Goal: Check status: Check status

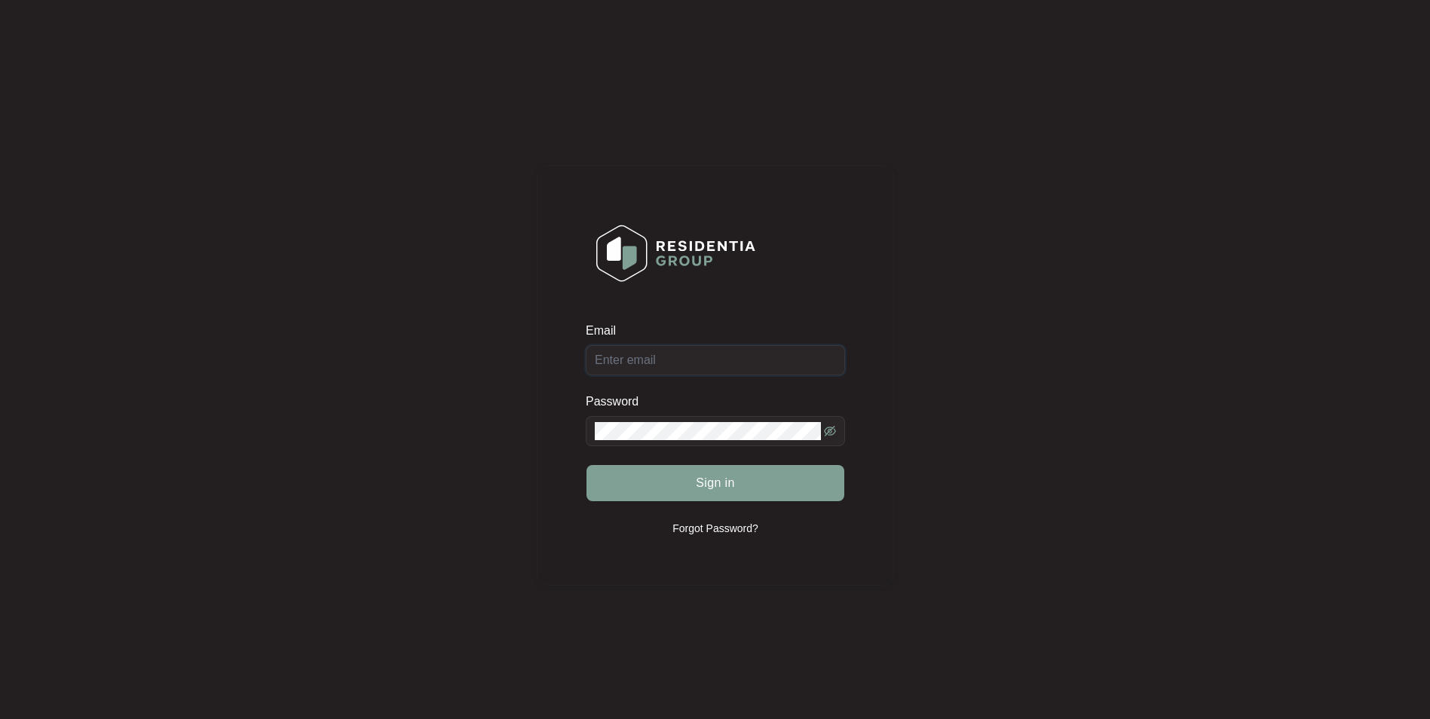
type input "[EMAIL_ADDRESS][DOMAIN_NAME]"
click at [774, 506] on form "Email [EMAIL_ADDRESS][DOMAIN_NAME] Password Sign in" at bounding box center [715, 421] width 259 height 197
click at [770, 493] on button "Sign in" at bounding box center [715, 483] width 258 height 36
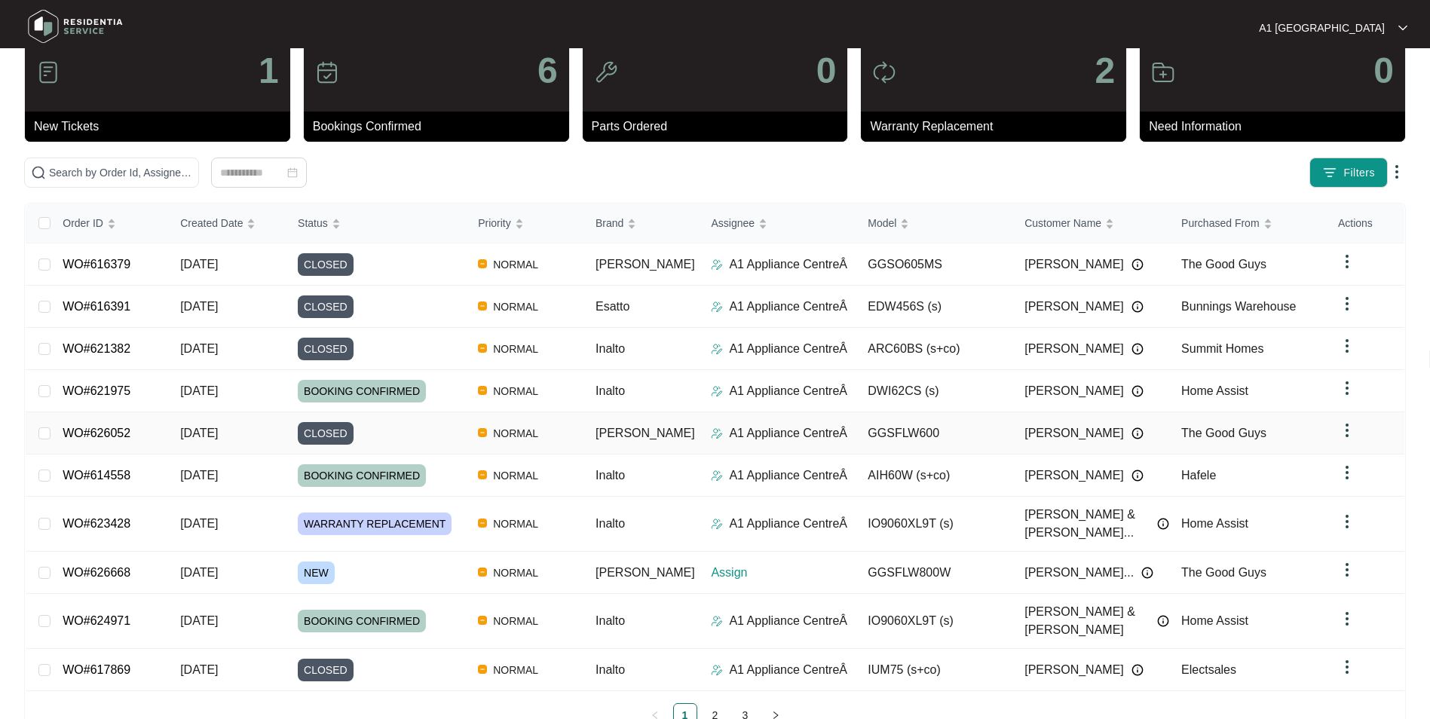
scroll to position [56, 0]
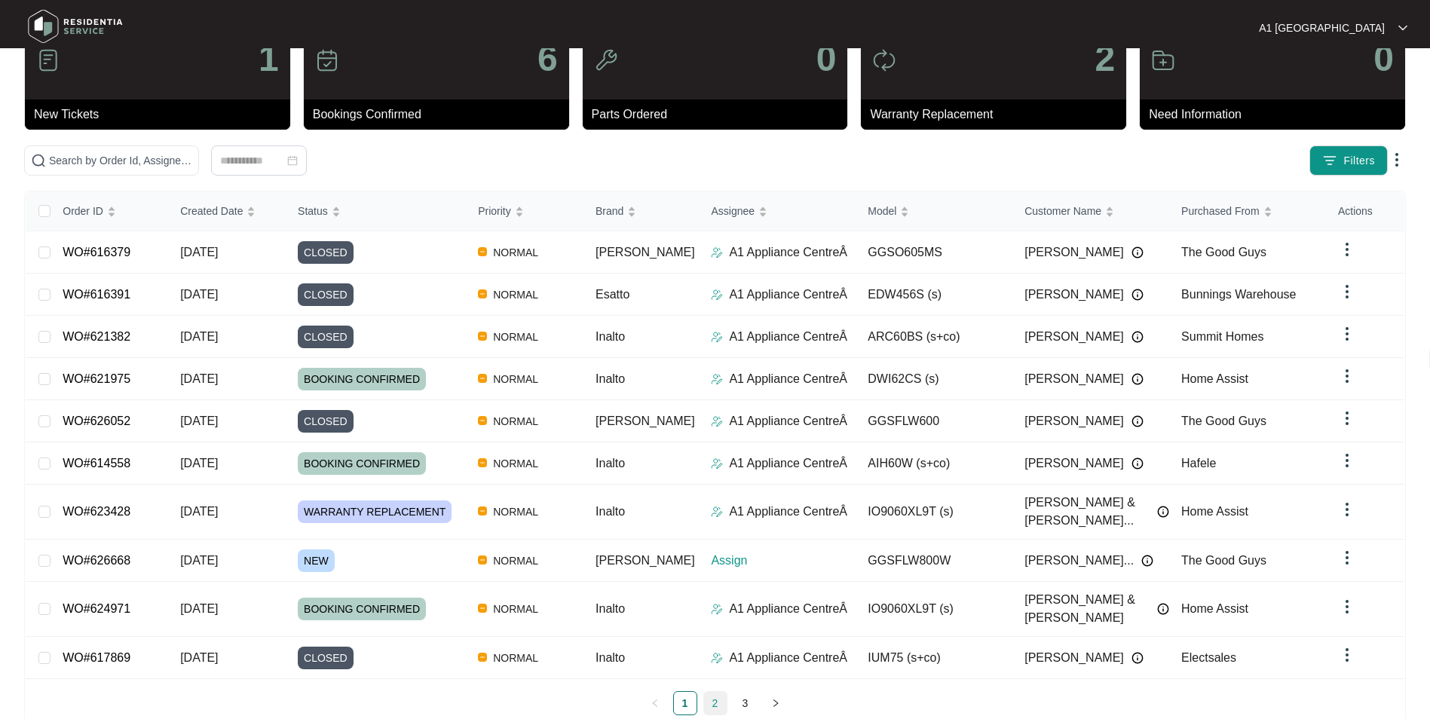
click at [718, 664] on div "Order ID Created Date Status Priority Brand Assignee Model Customer Name Purcha…" at bounding box center [715, 453] width 1378 height 524
click at [712, 692] on link "2" at bounding box center [715, 703] width 23 height 23
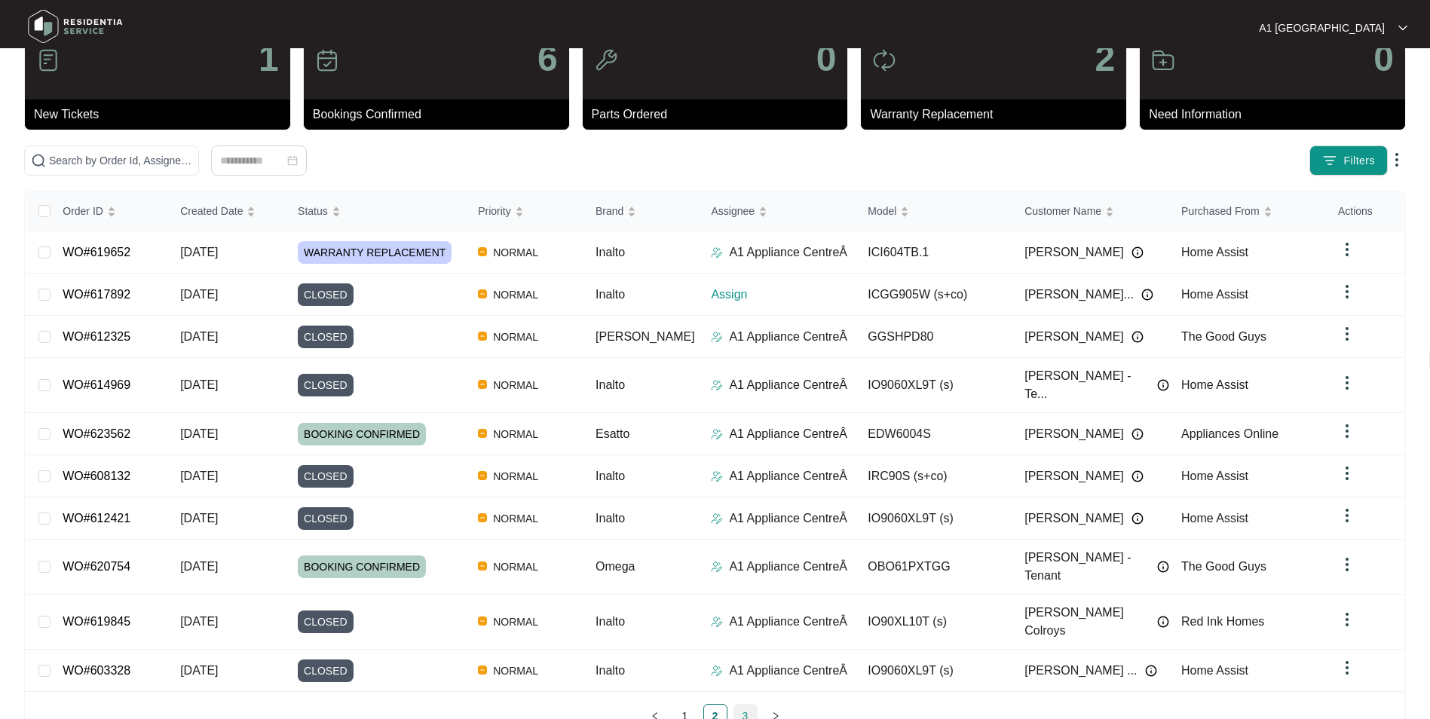
click at [742, 705] on link "3" at bounding box center [745, 716] width 23 height 23
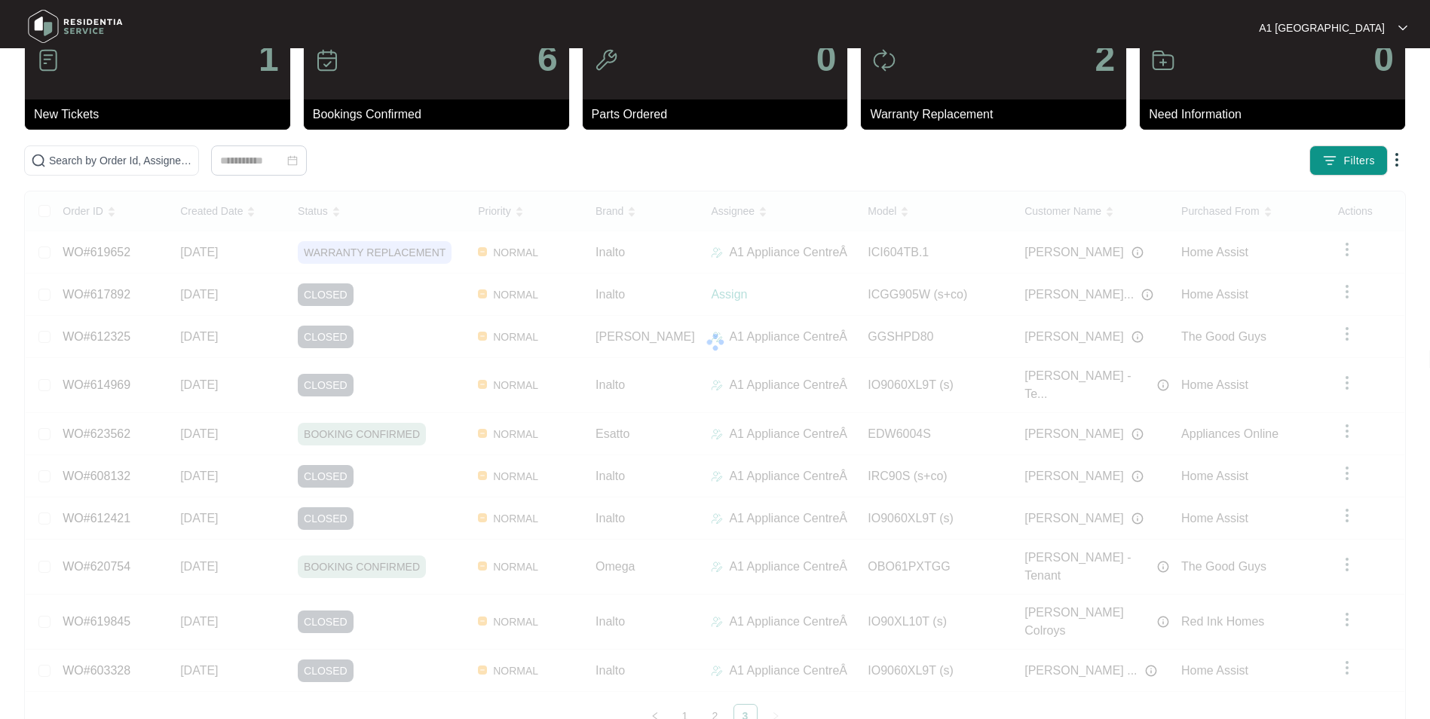
scroll to position [0, 0]
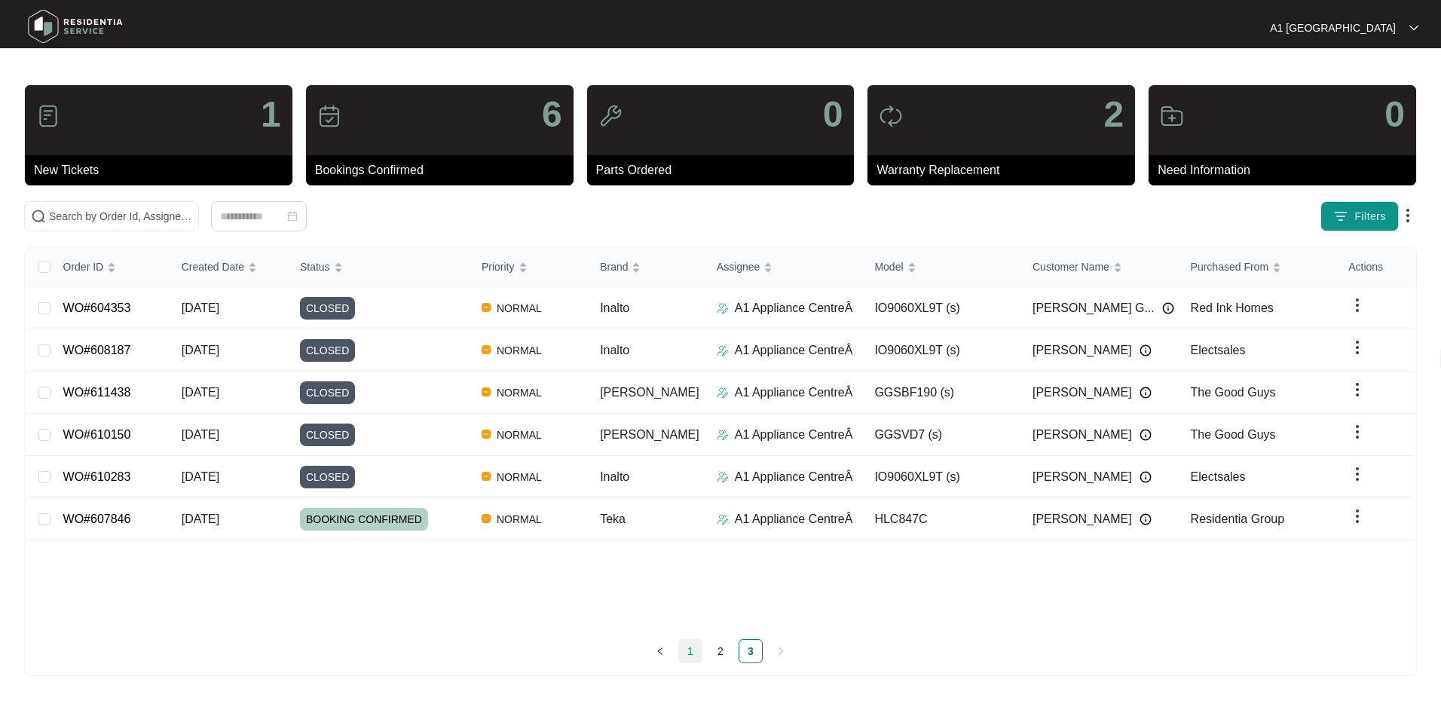
click at [690, 658] on link "1" at bounding box center [690, 651] width 23 height 23
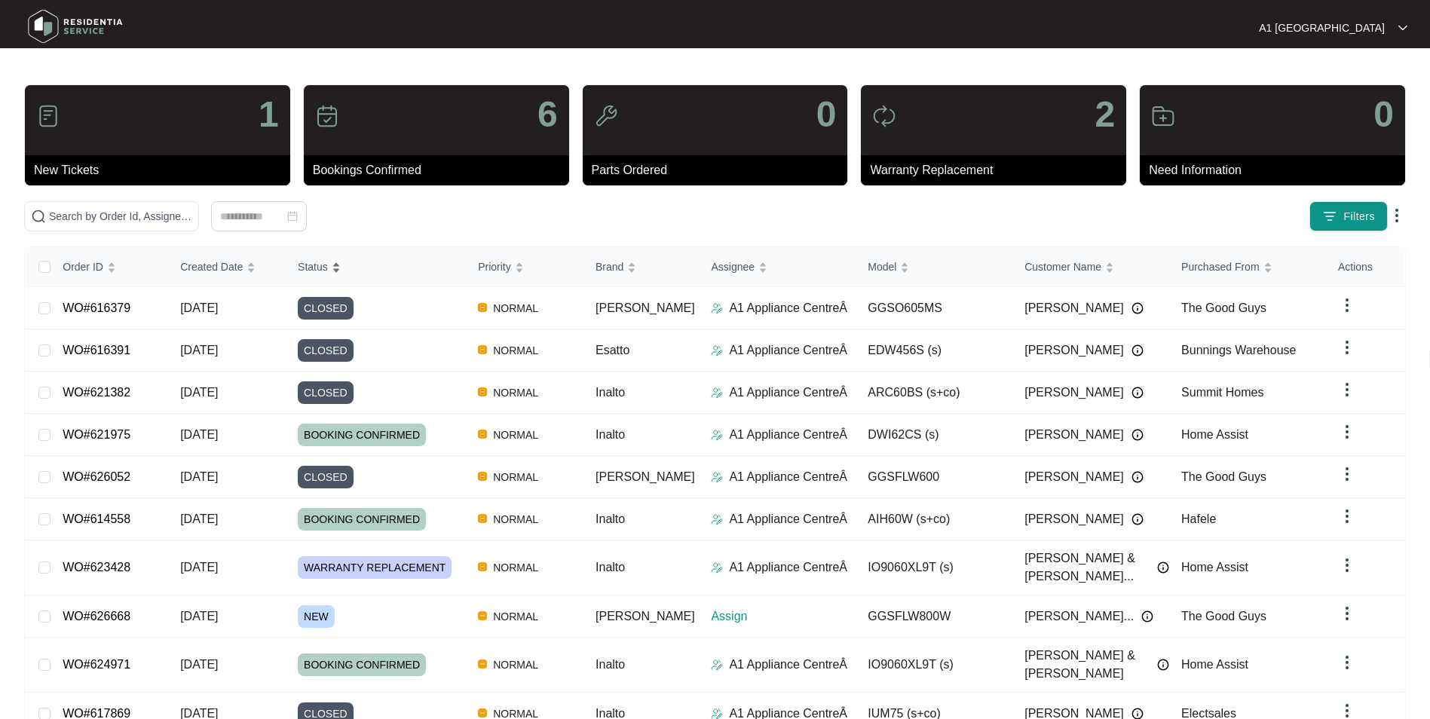
click at [335, 276] on div "Status" at bounding box center [319, 266] width 43 height 21
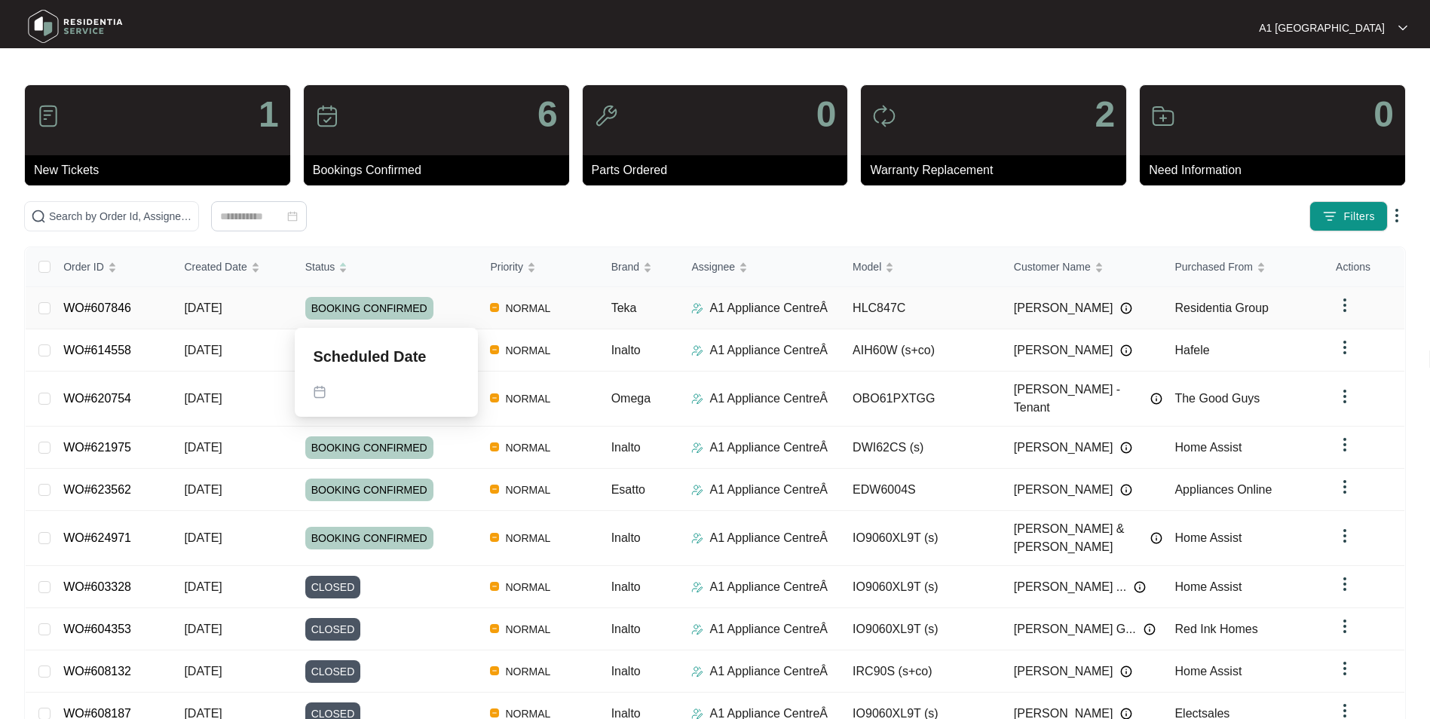
scroll to position [56, 0]
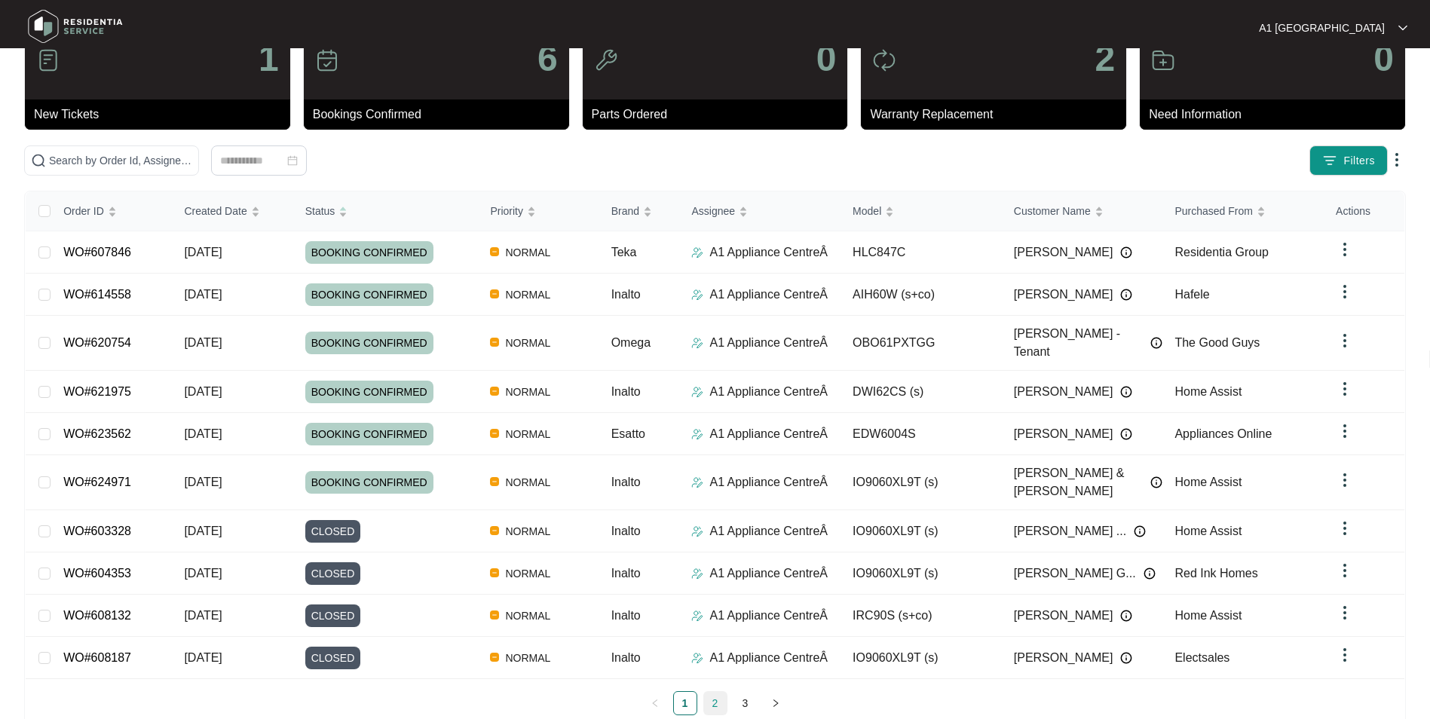
click at [717, 692] on link "2" at bounding box center [715, 703] width 23 height 23
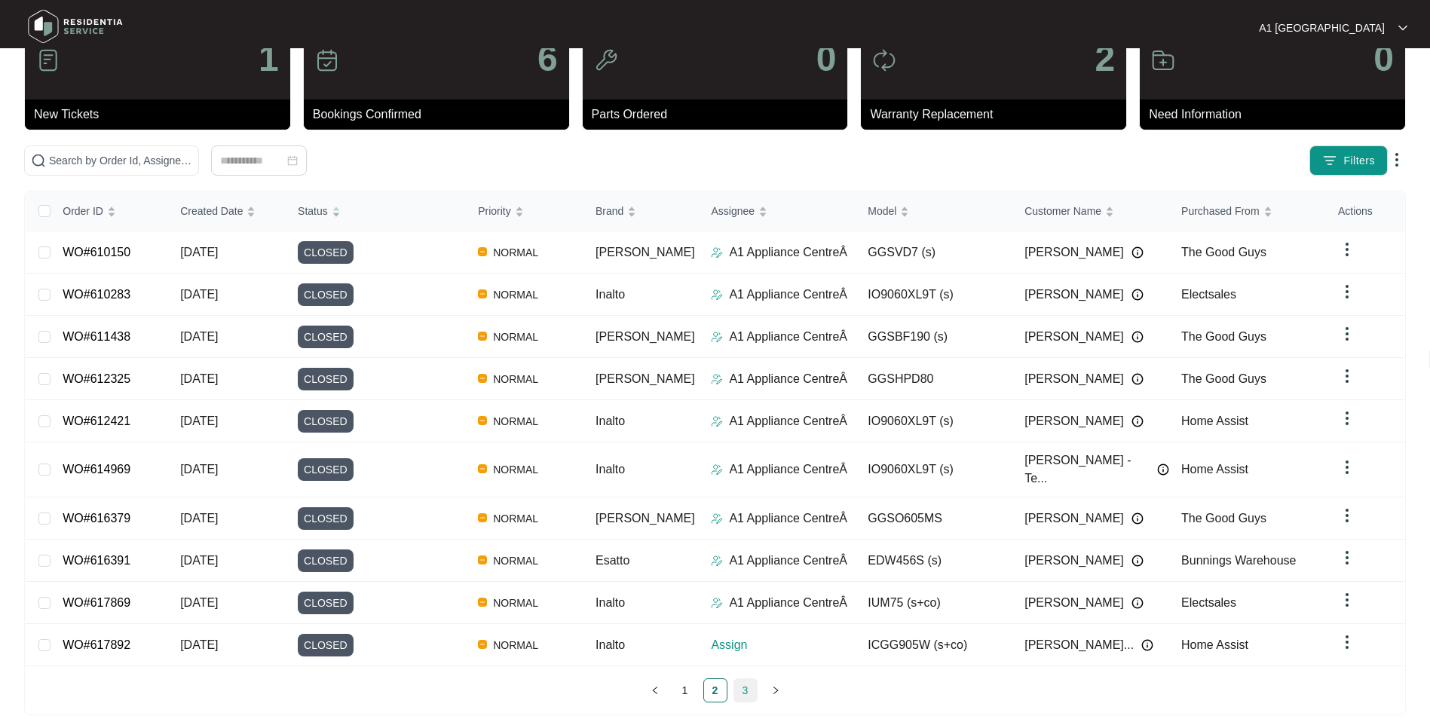
click at [745, 679] on link "3" at bounding box center [745, 690] width 23 height 23
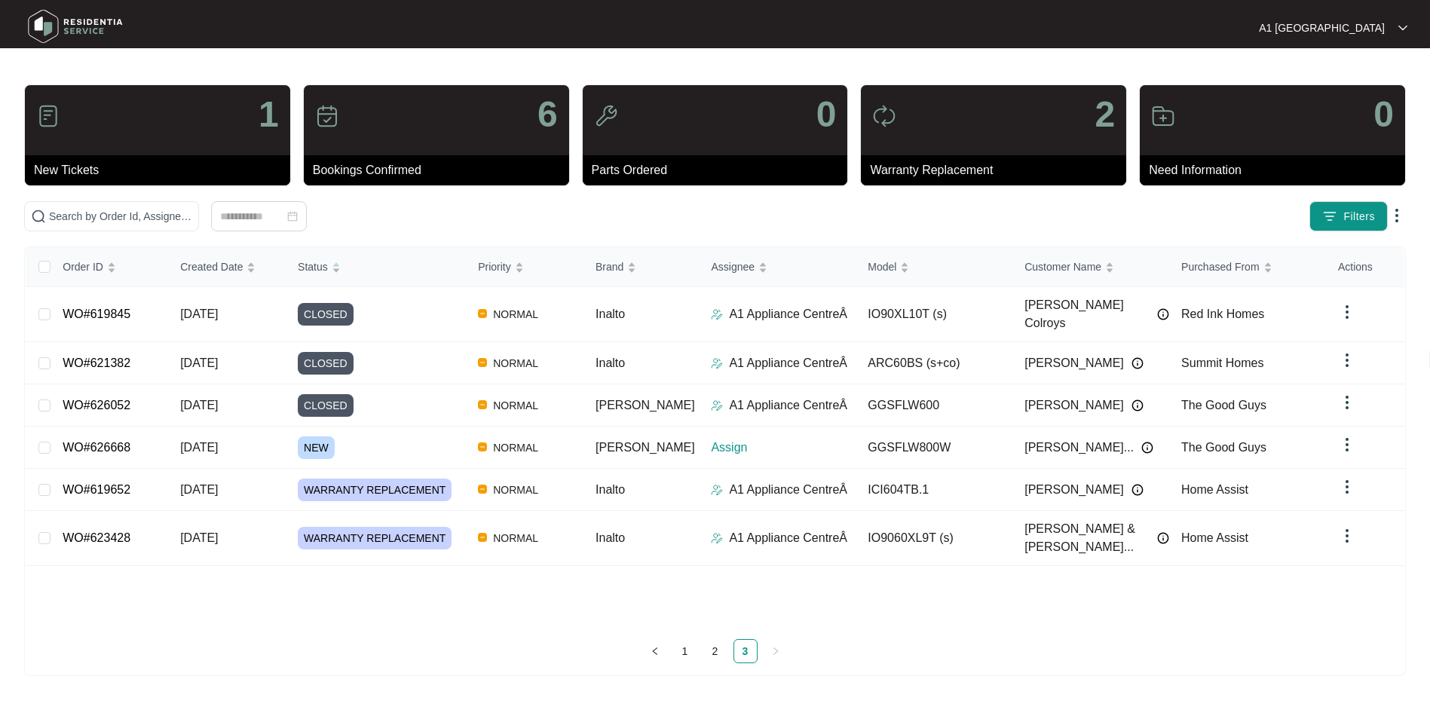
scroll to position [0, 0]
click at [72, 263] on span "Order ID" at bounding box center [83, 266] width 41 height 17
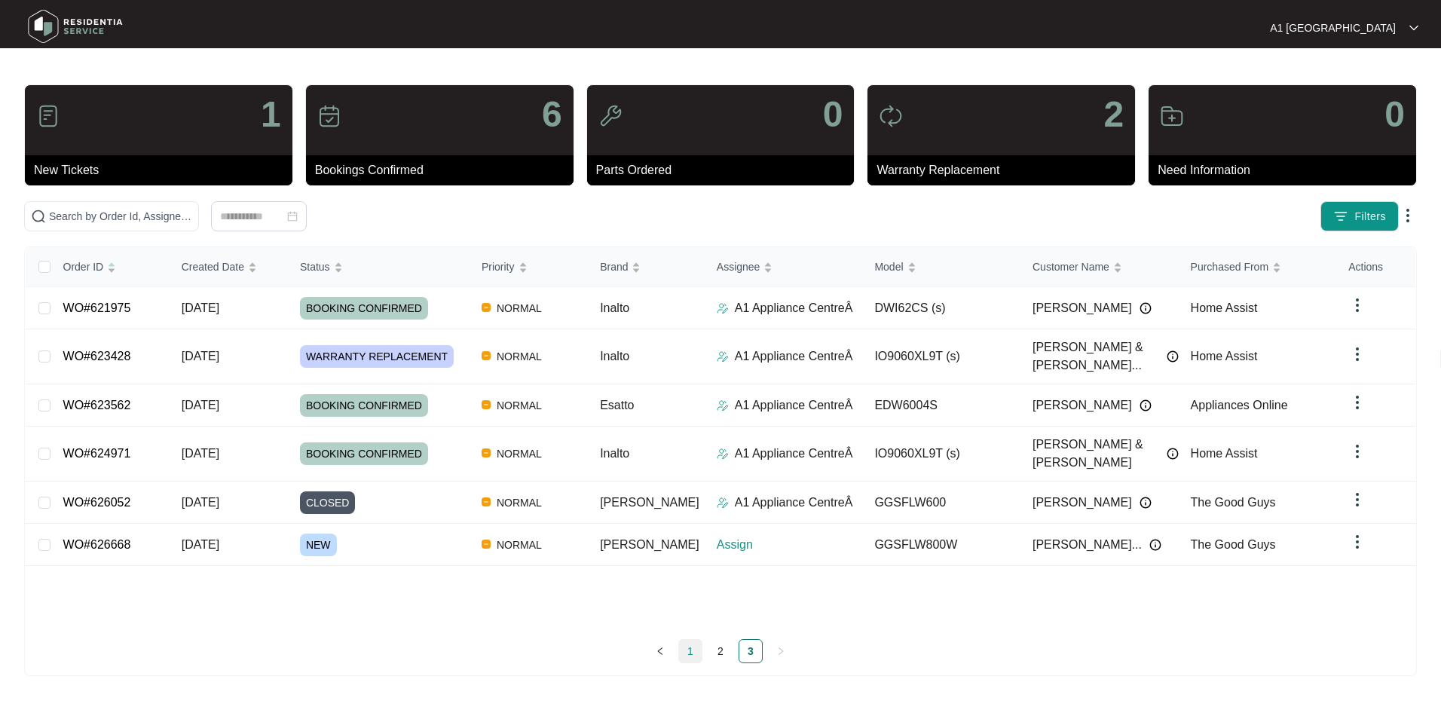
click at [693, 646] on link "1" at bounding box center [690, 651] width 23 height 23
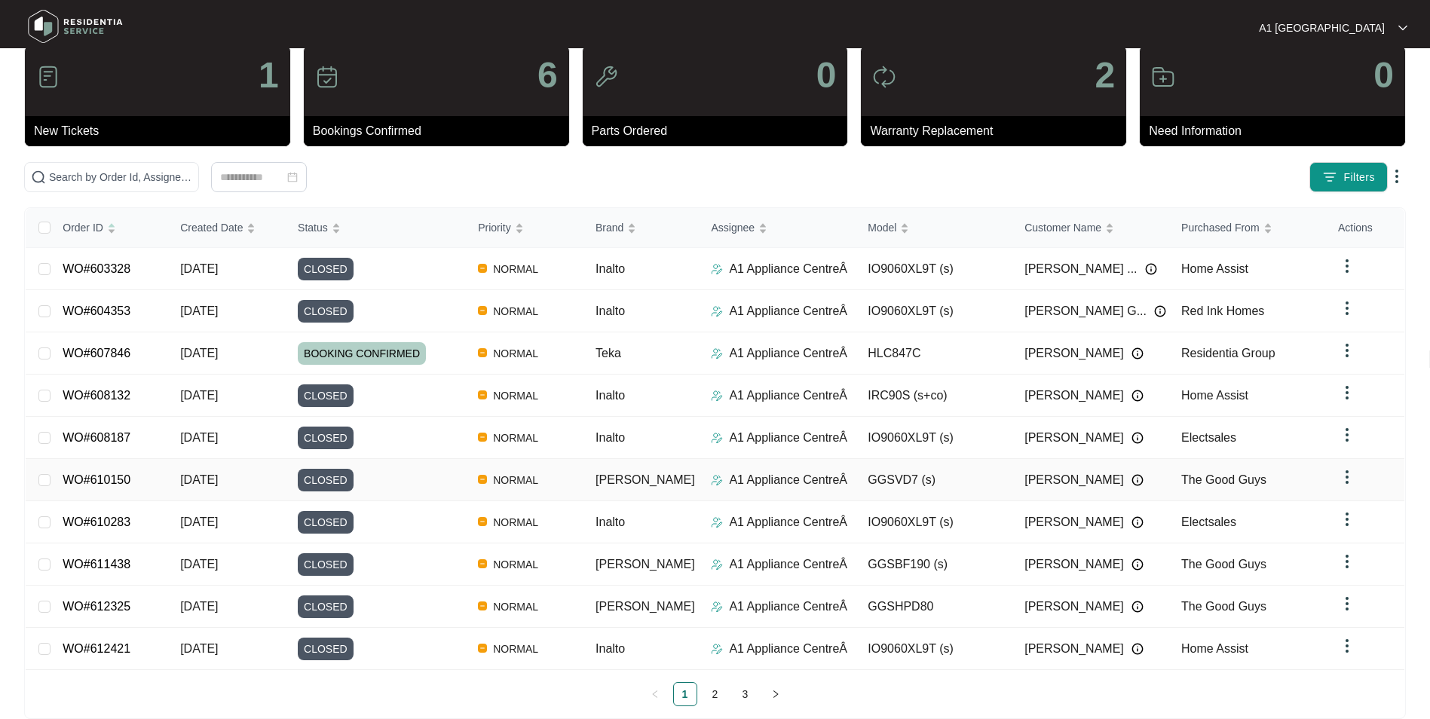
scroll to position [56, 0]
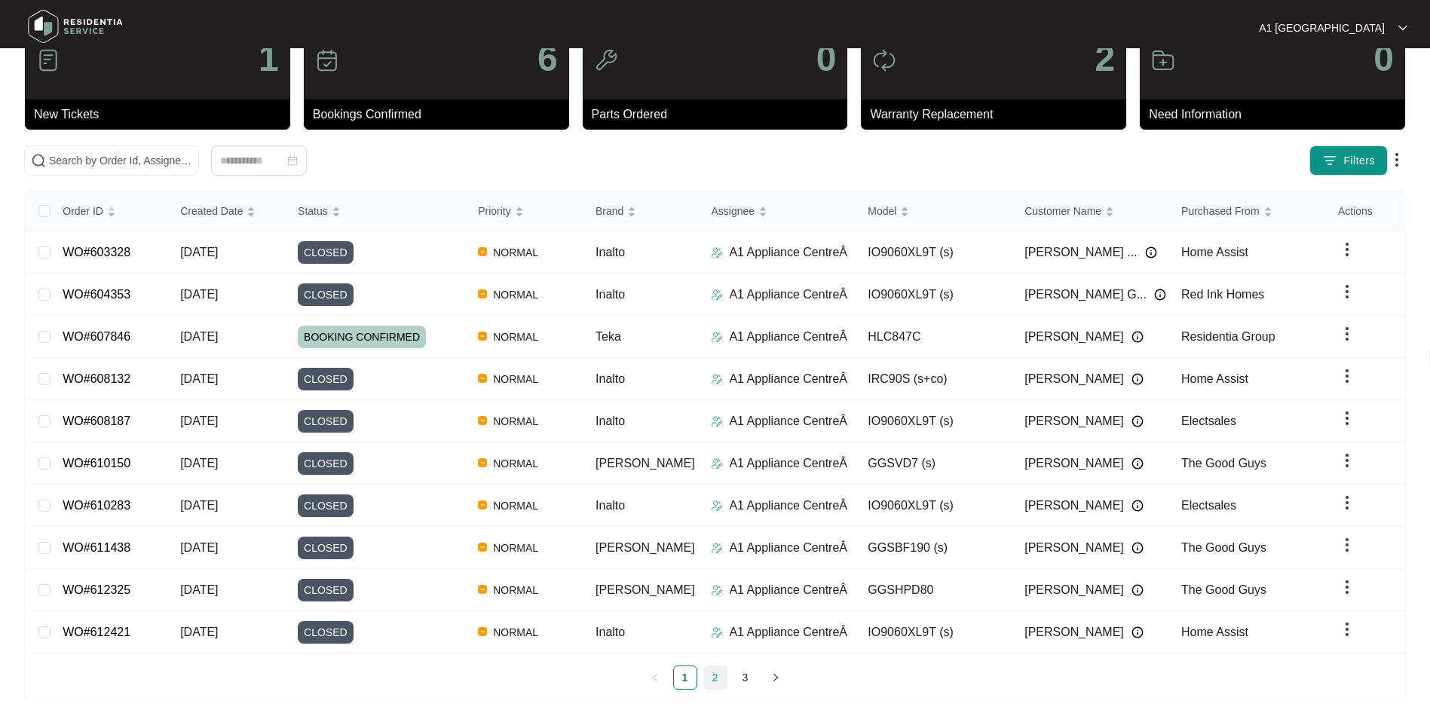
click at [712, 666] on link "2" at bounding box center [715, 677] width 23 height 23
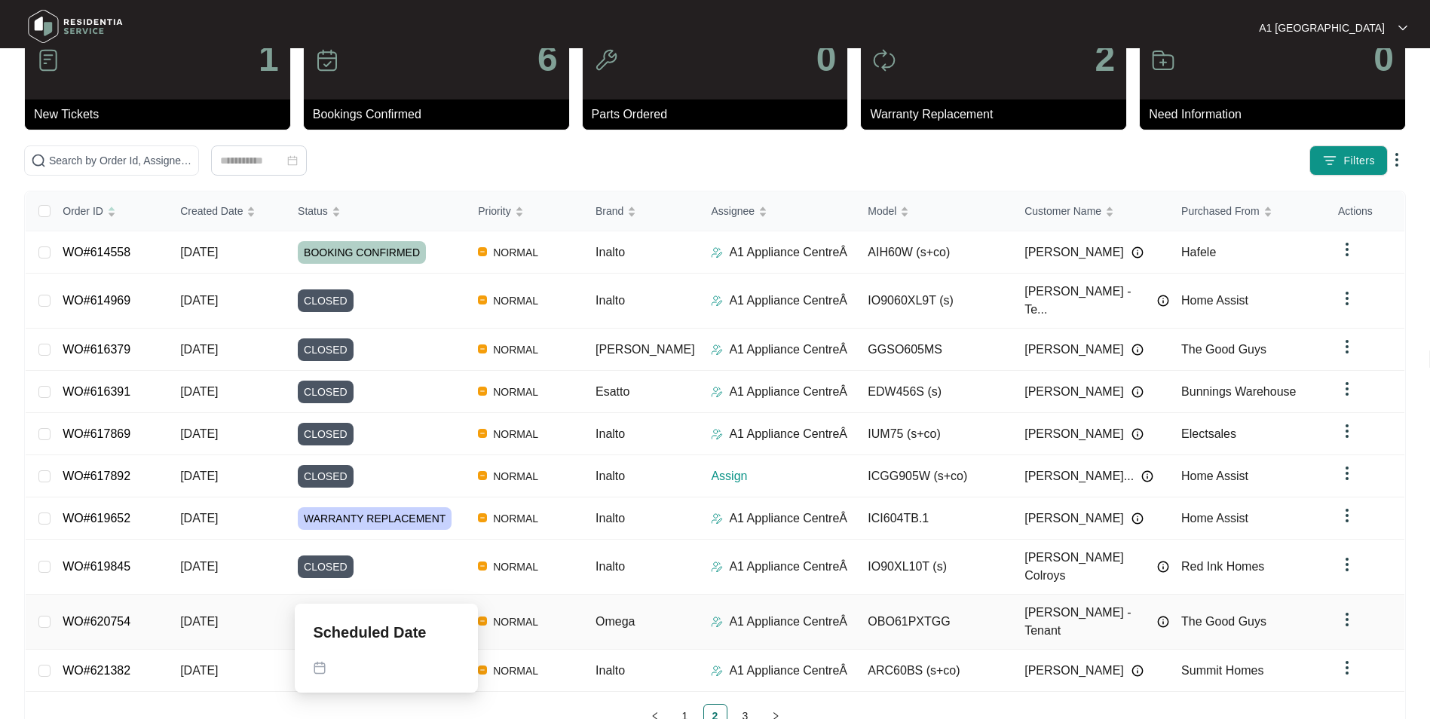
click at [388, 610] on span "BOOKING CONFIRMED" at bounding box center [362, 621] width 128 height 23
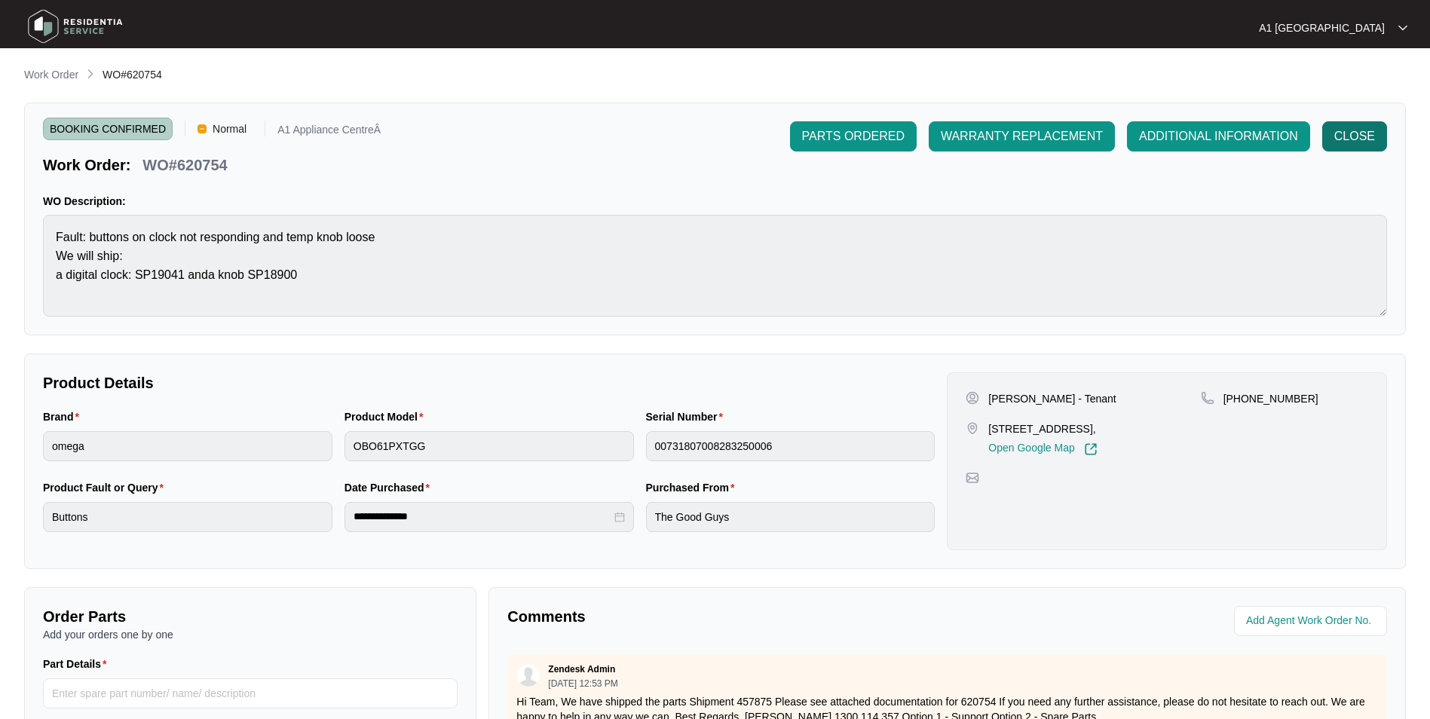
click at [1359, 138] on span "CLOSE" at bounding box center [1354, 136] width 41 height 18
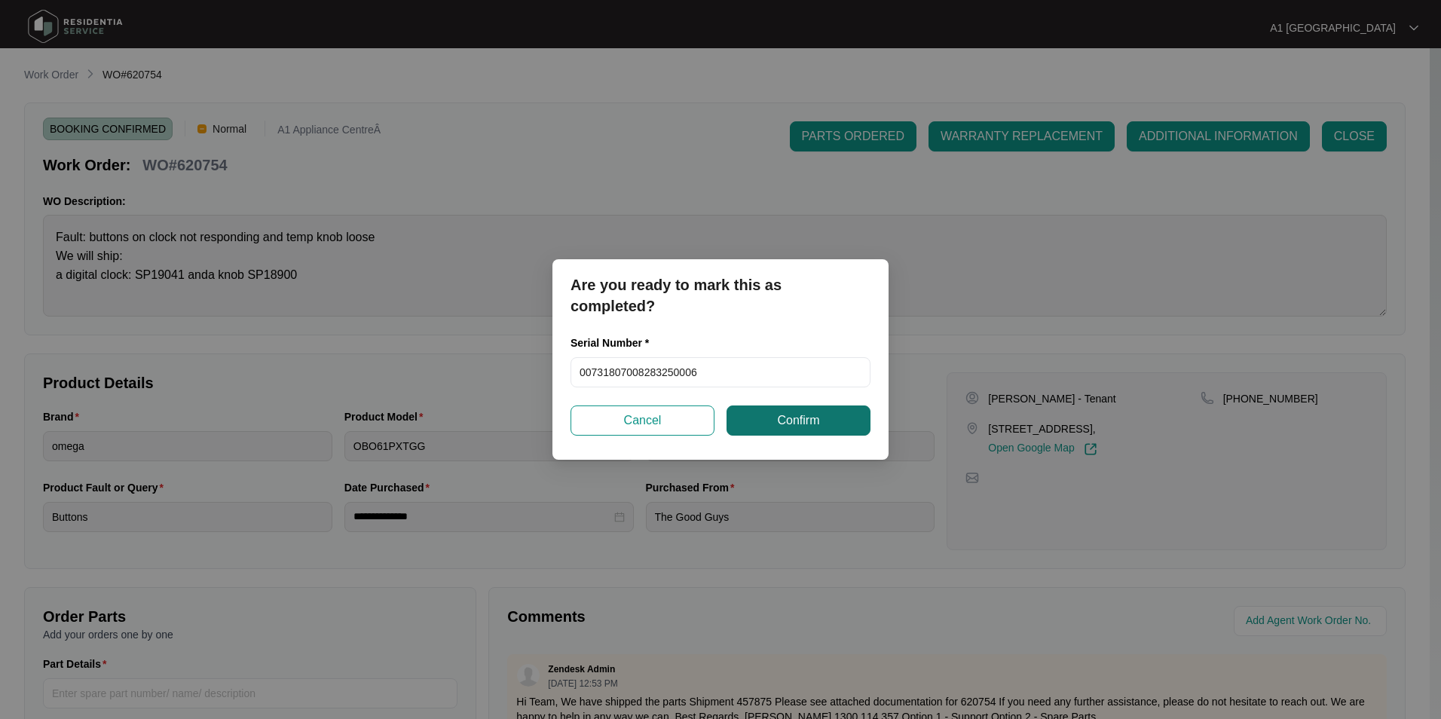
click at [812, 430] on button "Confirm" at bounding box center [798, 420] width 144 height 30
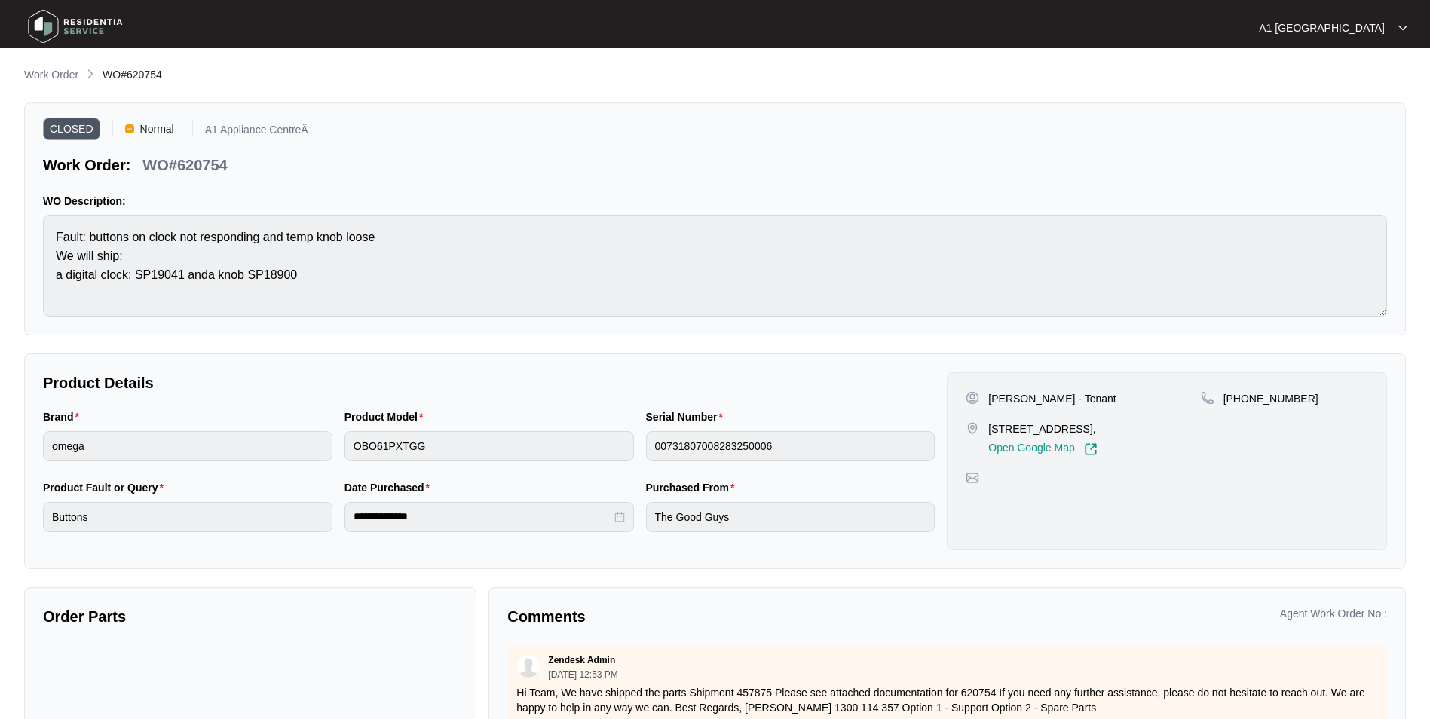
click at [50, 66] on main "**********" at bounding box center [715, 419] width 1430 height 839
click at [47, 35] on img at bounding box center [75, 26] width 105 height 45
click at [45, 20] on img at bounding box center [75, 26] width 105 height 45
click at [85, 23] on img at bounding box center [75, 26] width 105 height 45
click at [39, 80] on p "Work Order" at bounding box center [51, 74] width 54 height 15
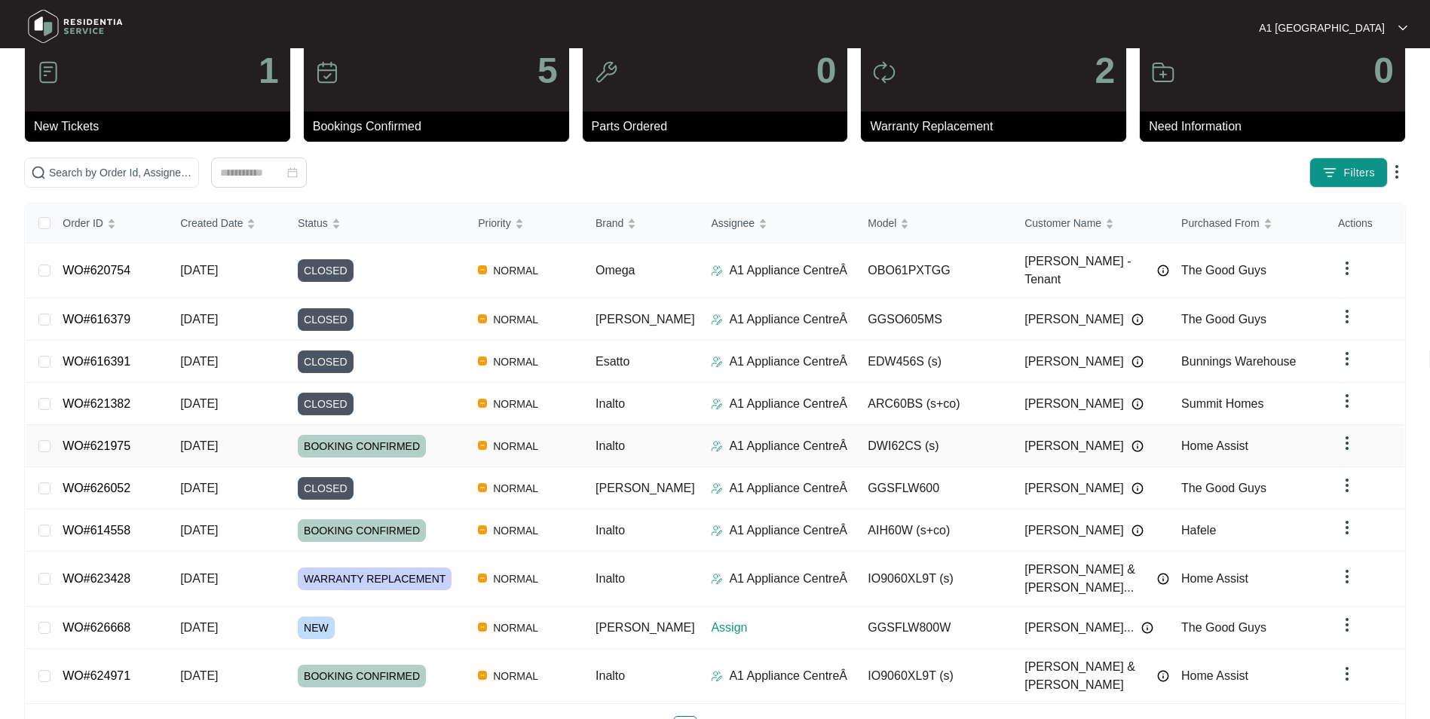
scroll to position [56, 0]
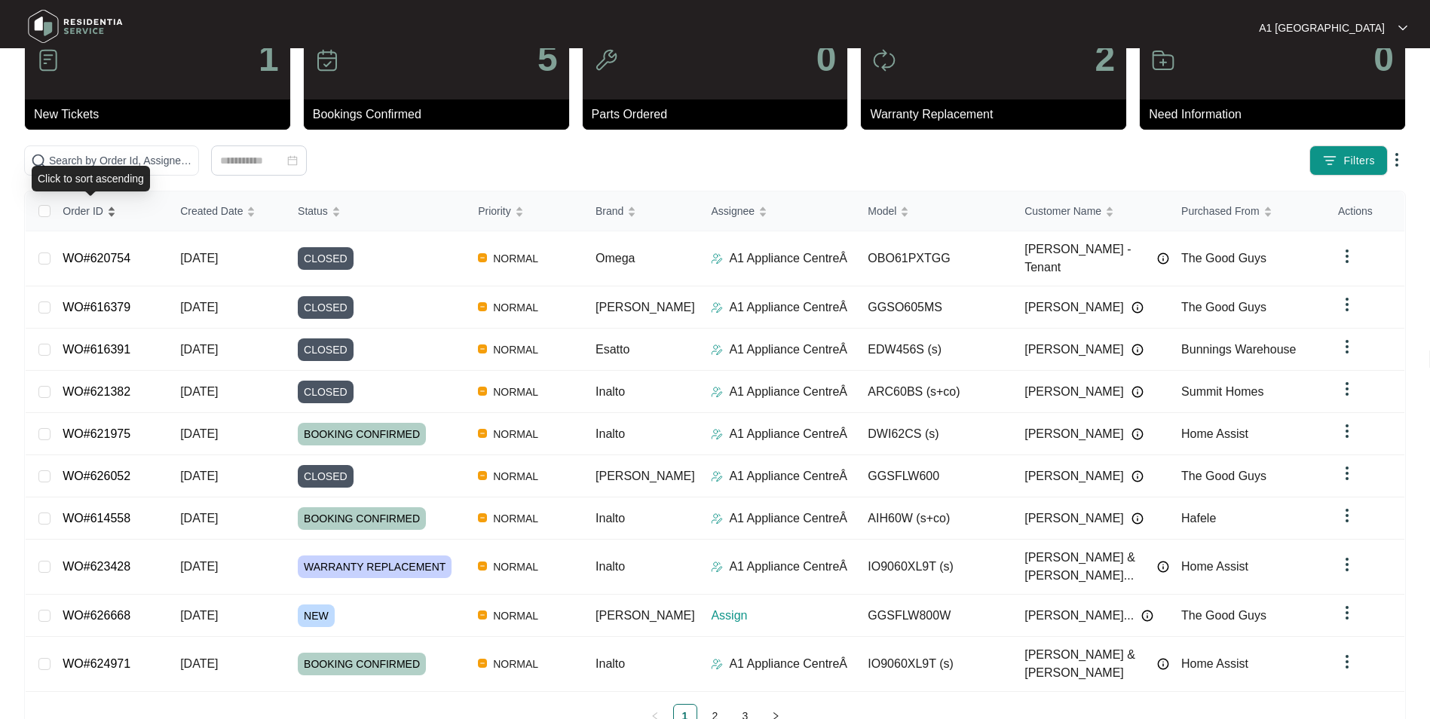
click at [115, 213] on div "Order ID" at bounding box center [90, 210] width 54 height 21
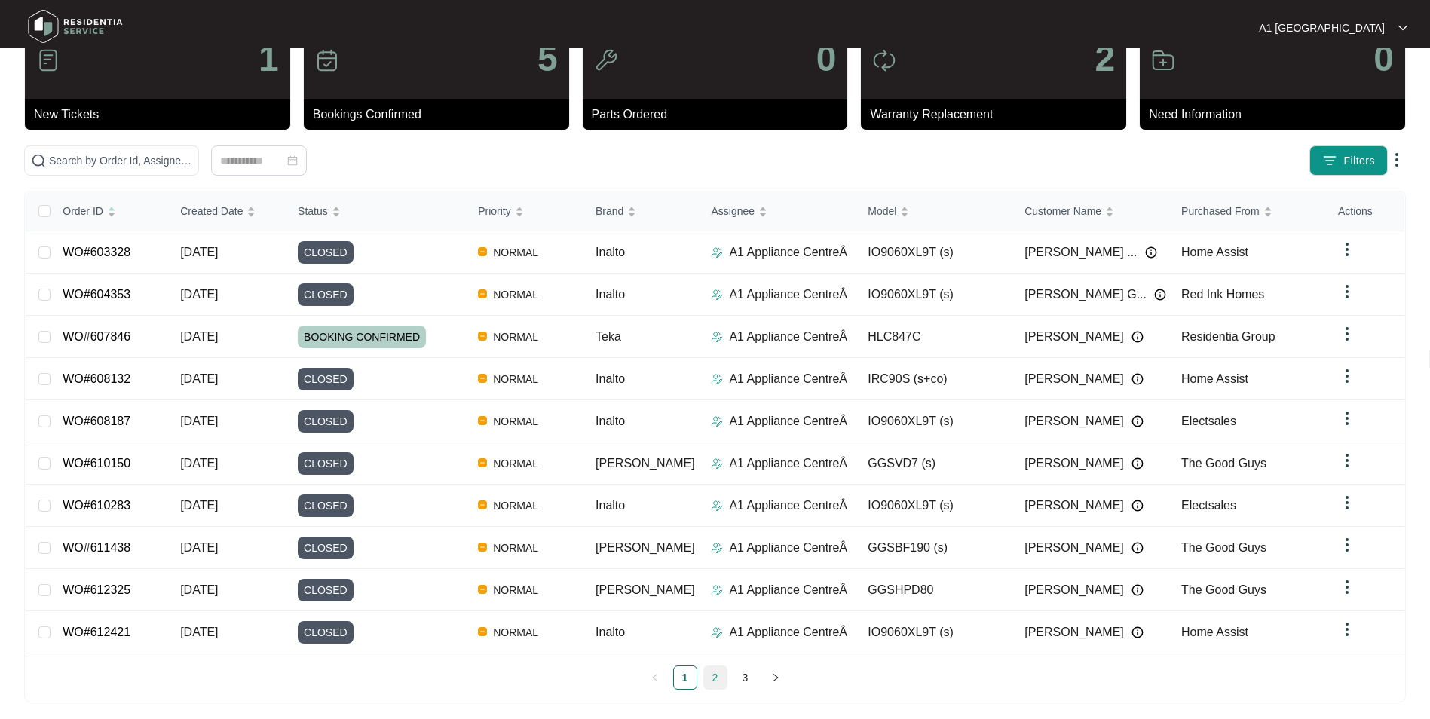
click at [716, 671] on link "2" at bounding box center [715, 677] width 23 height 23
